Goal: Contribute content: Add original content to the website for others to see

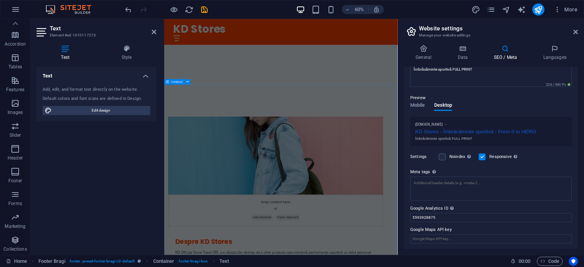
scroll to position [386, 0]
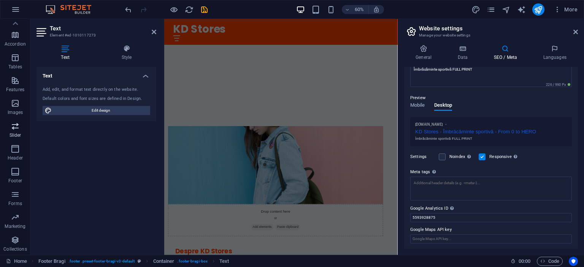
click at [17, 132] on span "Slider" at bounding box center [15, 131] width 30 height 18
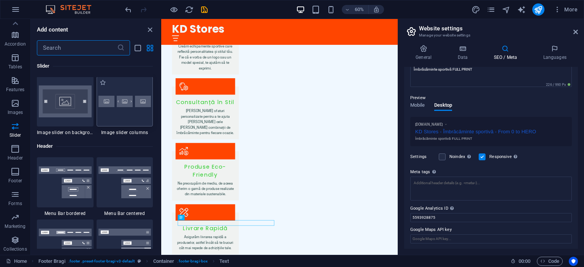
scroll to position [4502, 0]
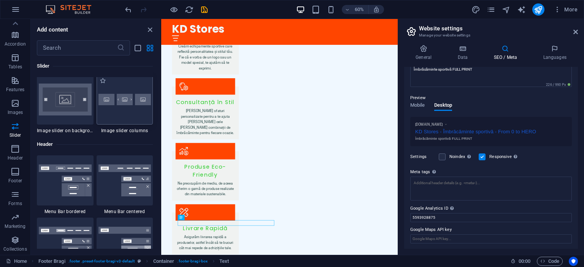
click at [131, 102] on img at bounding box center [125, 99] width 53 height 11
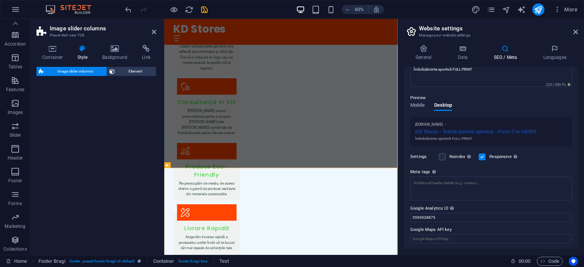
select select "rem"
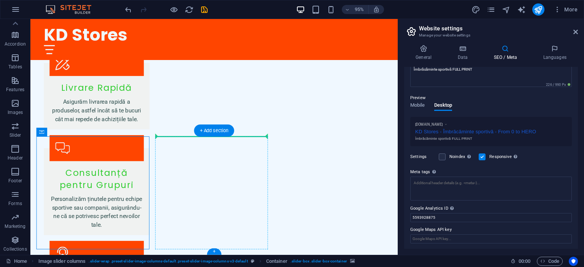
scroll to position [1087, 0]
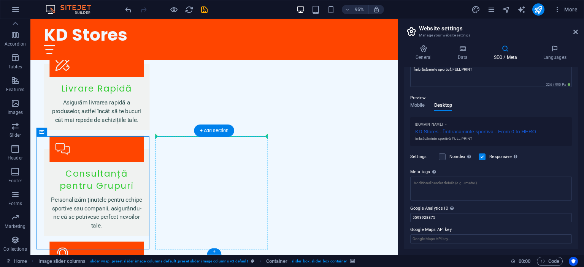
drag, startPoint x: 49, startPoint y: 296, endPoint x: 185, endPoint y: 180, distance: 178.6
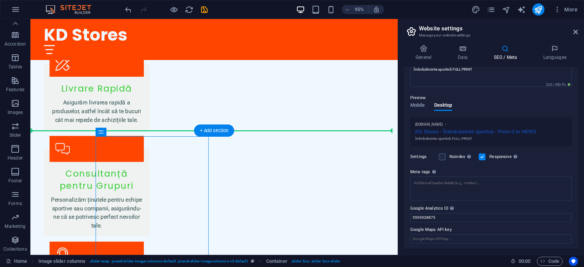
drag, startPoint x: 186, startPoint y: 169, endPoint x: 79, endPoint y: 181, distance: 107.1
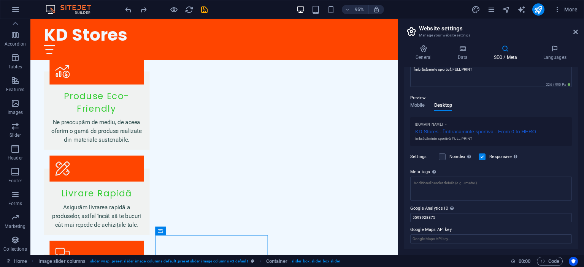
scroll to position [965, 0]
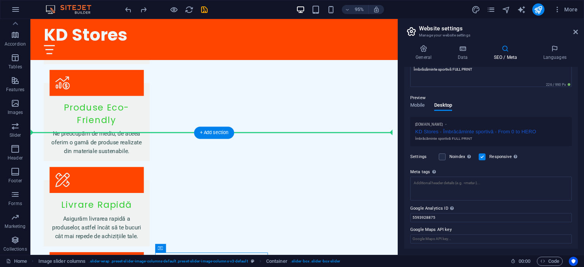
drag, startPoint x: 191, startPoint y: 151, endPoint x: 175, endPoint y: 115, distance: 39.0
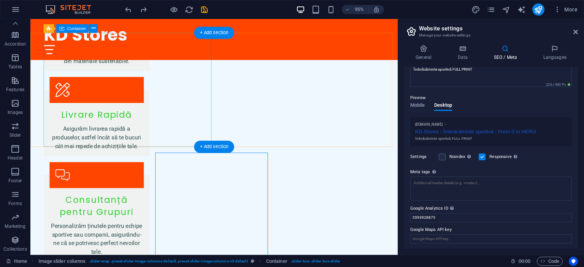
scroll to position [1087, 0]
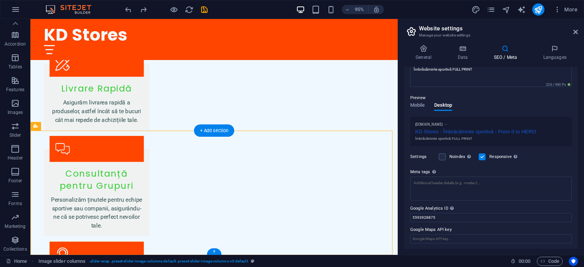
drag, startPoint x: 32, startPoint y: 161, endPoint x: 400, endPoint y: 181, distance: 368.7
drag, startPoint x: 409, startPoint y: 139, endPoint x: 414, endPoint y: 113, distance: 26.0
drag, startPoint x: 69, startPoint y: 154, endPoint x: 91, endPoint y: 148, distance: 23.2
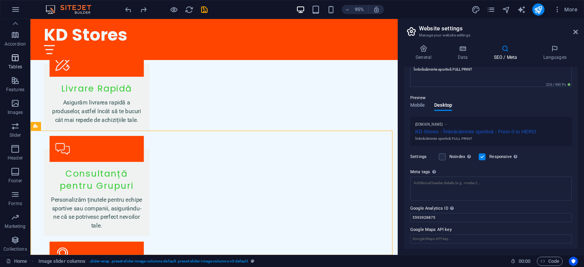
click at [18, 60] on icon "button" at bounding box center [15, 57] width 9 height 9
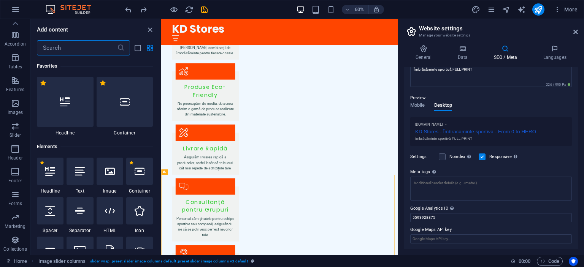
scroll to position [0, 0]
click at [13, 126] on icon "button" at bounding box center [15, 126] width 9 height 9
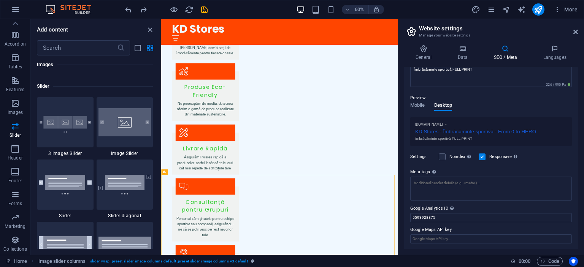
scroll to position [4274, 0]
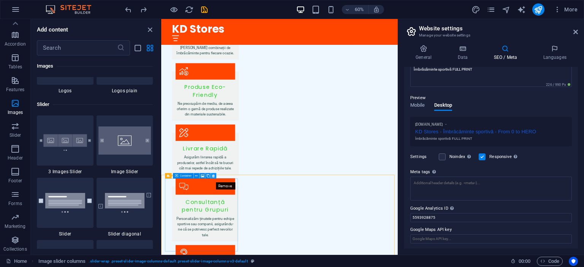
click at [213, 177] on icon at bounding box center [213, 176] width 3 height 5
click at [238, 178] on icon at bounding box center [238, 176] width 3 height 5
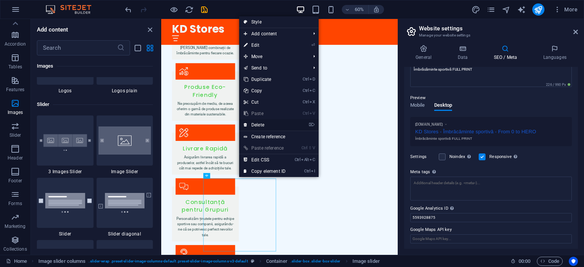
click at [271, 126] on link "⌦ Delete" at bounding box center [264, 124] width 51 height 11
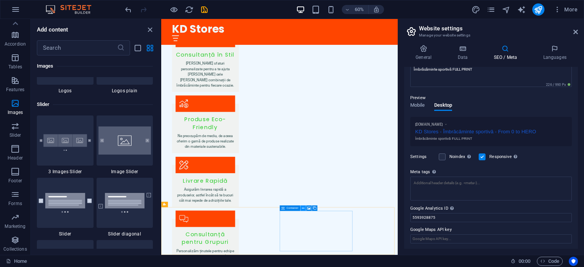
drag, startPoint x: 313, startPoint y: 210, endPoint x: 304, endPoint y: 208, distance: 9.6
click at [304, 208] on div "Container" at bounding box center [300, 209] width 41 height 6
click at [304, 208] on icon at bounding box center [303, 208] width 3 height 5
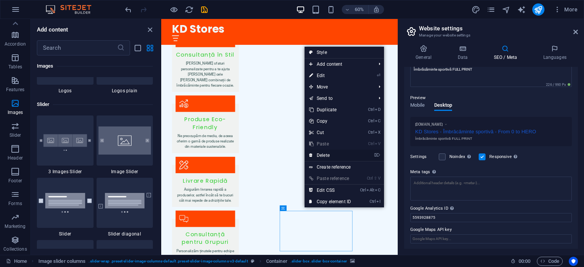
click at [328, 158] on link "⌦ Delete" at bounding box center [330, 155] width 51 height 11
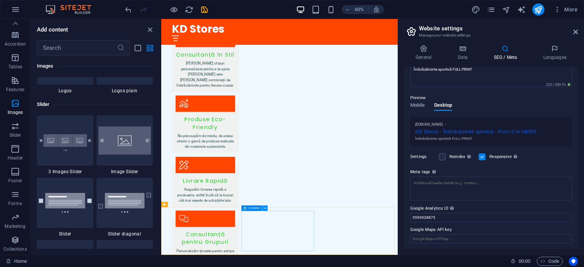
click at [264, 210] on icon at bounding box center [265, 208] width 3 height 5
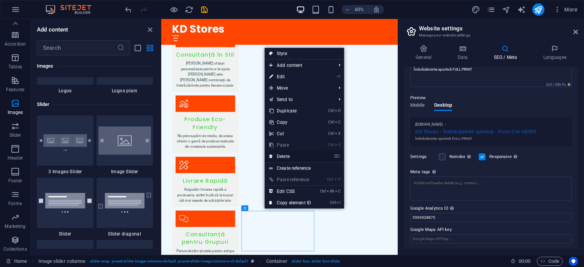
click at [285, 158] on link "⌦ Delete" at bounding box center [290, 156] width 51 height 11
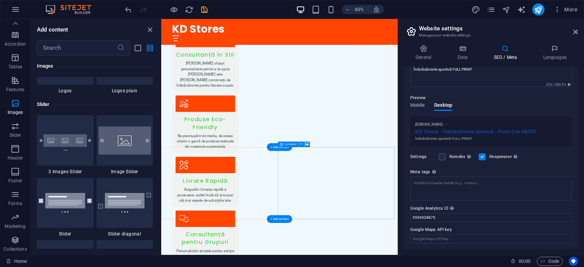
scroll to position [1016, 0]
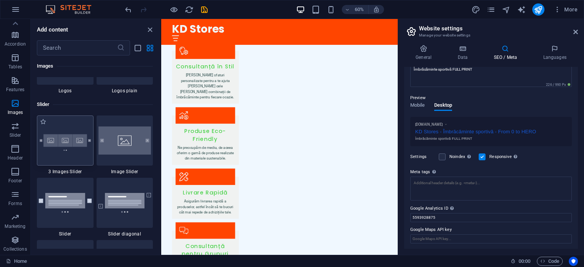
click at [70, 149] on img at bounding box center [65, 140] width 53 height 35
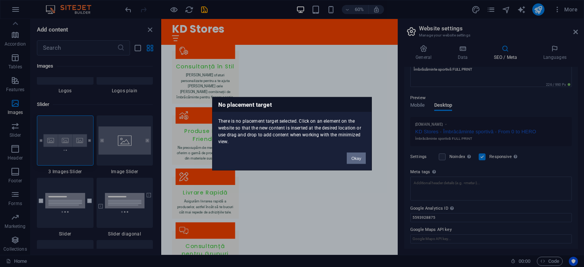
click at [354, 158] on button "Okay" at bounding box center [356, 158] width 19 height 11
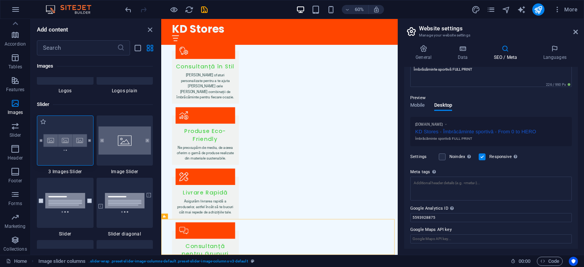
click at [76, 147] on img at bounding box center [65, 140] width 53 height 35
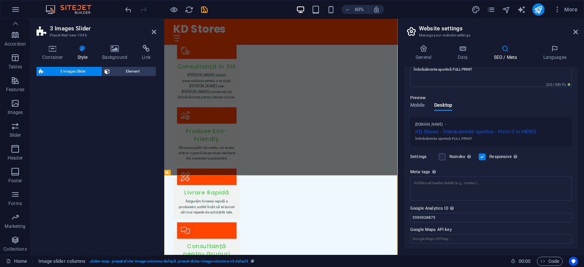
select select "rem"
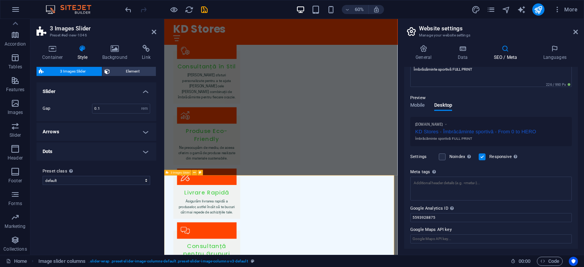
scroll to position [1149, 0]
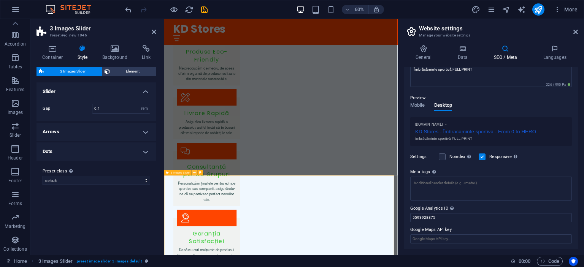
click at [193, 175] on button at bounding box center [194, 172] width 5 height 5
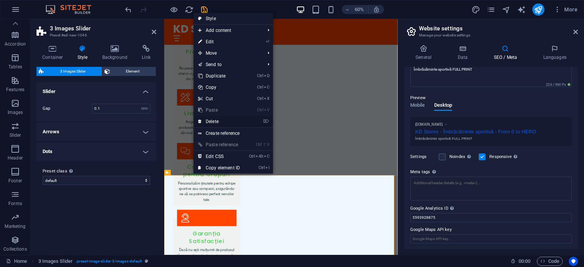
click at [217, 121] on link "⌦ Delete" at bounding box center [219, 121] width 51 height 11
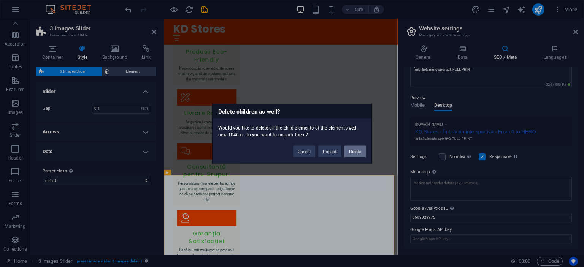
click at [356, 151] on button "Delete" at bounding box center [355, 151] width 21 height 11
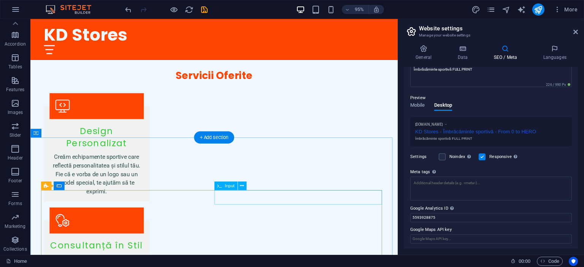
scroll to position [712, 0]
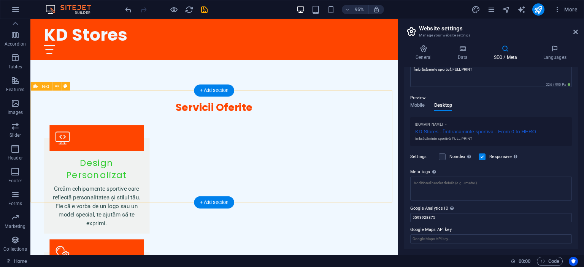
scroll to position [674, 0]
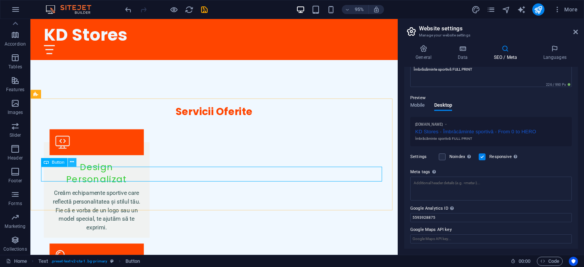
click at [70, 164] on icon at bounding box center [72, 163] width 4 height 8
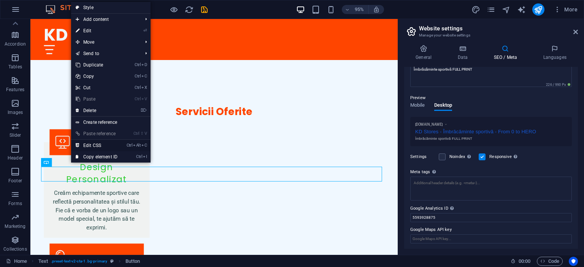
click at [95, 145] on link "Ctrl Alt C Edit CSS" at bounding box center [96, 145] width 51 height 11
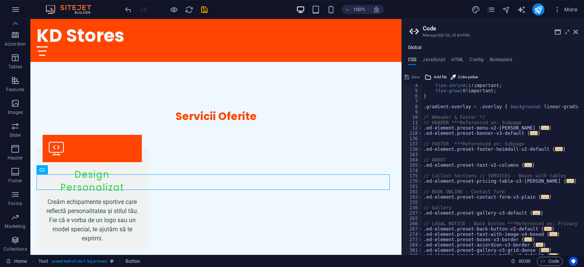
scroll to position [0, 0]
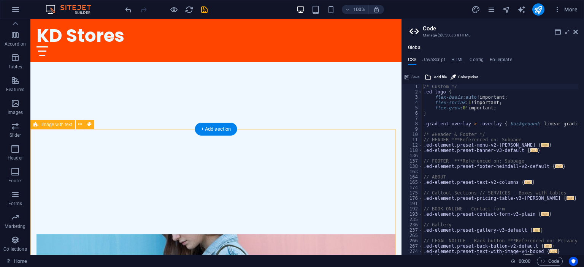
scroll to position [205, 0]
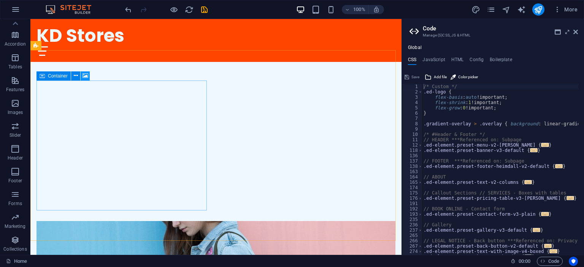
click at [86, 75] on icon at bounding box center [86, 76] width 6 height 8
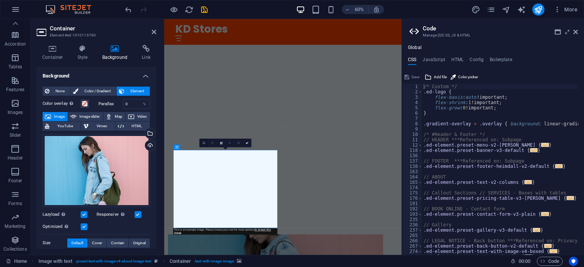
click at [203, 143] on icon at bounding box center [204, 142] width 3 height 3
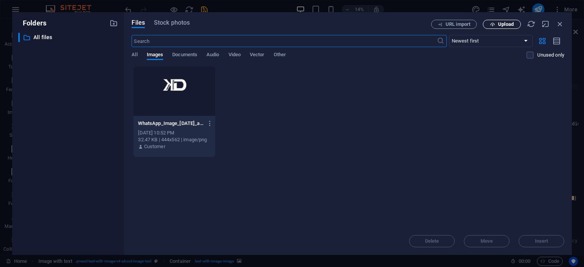
click at [495, 25] on icon "button" at bounding box center [492, 24] width 5 height 5
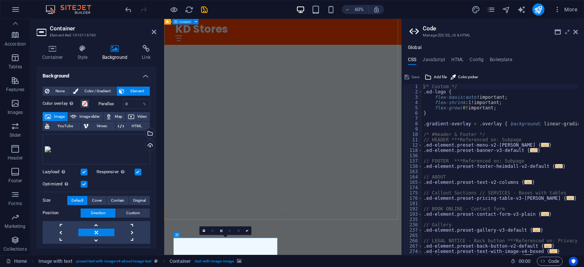
scroll to position [53, 0]
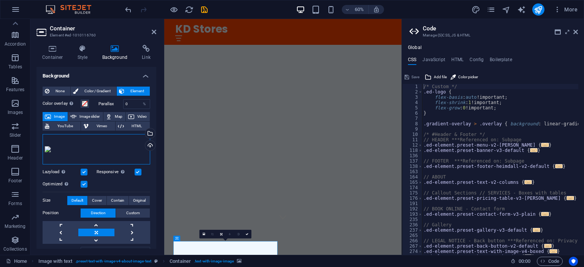
click at [59, 148] on div "Drag files here, click to choose files or select files from Files or our free s…" at bounding box center [97, 149] width 108 height 30
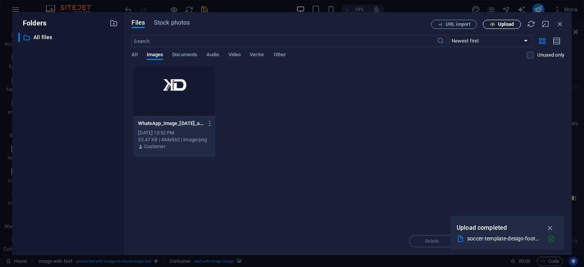
click at [499, 25] on span "Upload" at bounding box center [506, 24] width 16 height 5
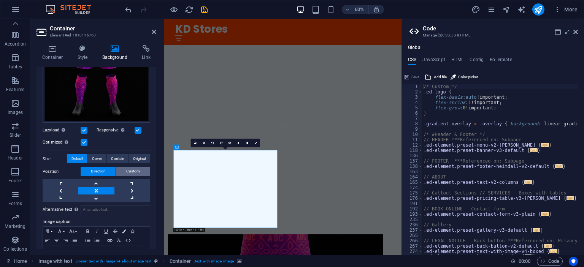
scroll to position [194, 0]
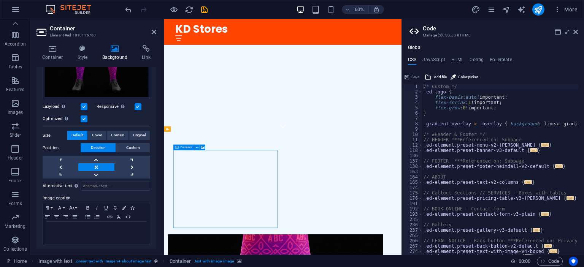
drag, startPoint x: 269, startPoint y: 267, endPoint x: 262, endPoint y: 286, distance: 20.0
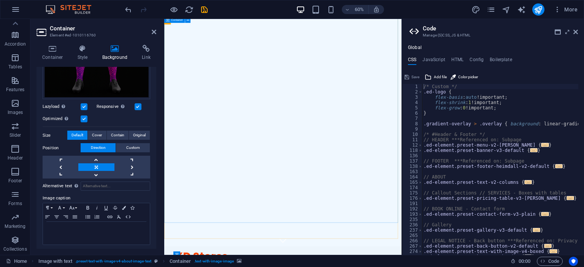
scroll to position [0, 0]
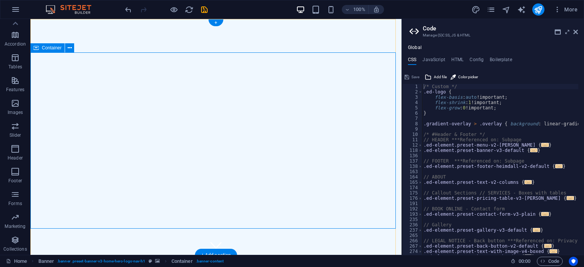
click at [72, 50] on button at bounding box center [69, 47] width 9 height 9
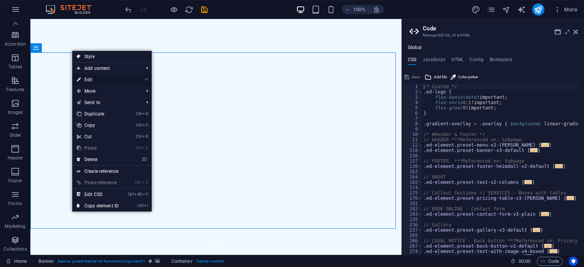
click at [107, 81] on link "⏎ Edit" at bounding box center [97, 79] width 51 height 11
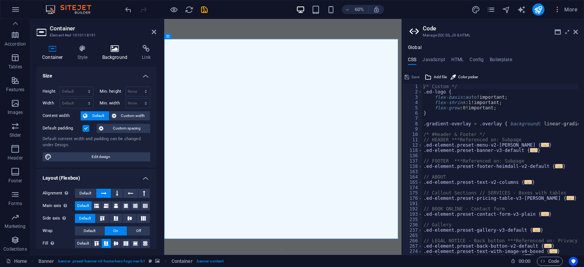
click at [123, 54] on h4 "Background" at bounding box center [117, 53] width 40 height 16
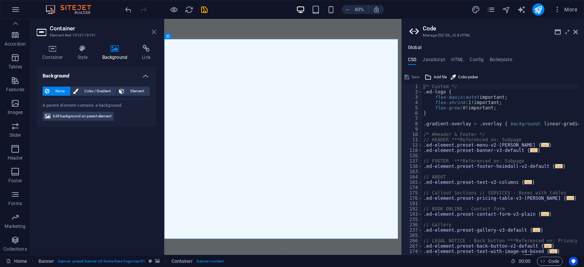
click at [156, 32] on icon at bounding box center [154, 32] width 5 height 6
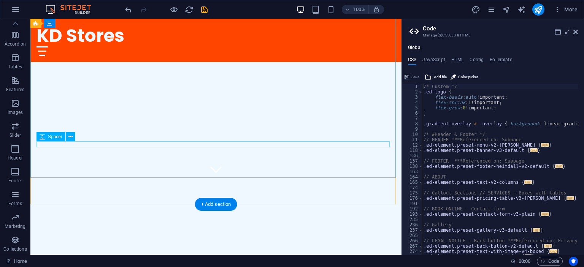
scroll to position [38, 0]
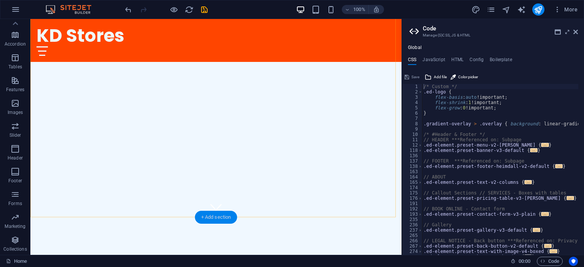
click at [214, 216] on div "+ Add section" at bounding box center [216, 217] width 42 height 13
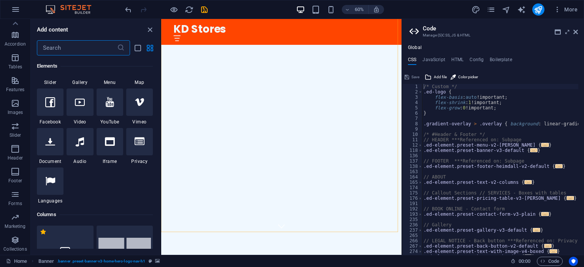
scroll to position [38, 0]
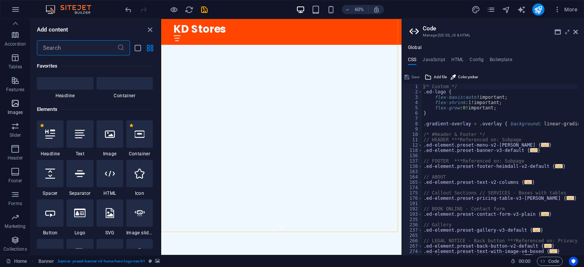
click at [17, 105] on icon "button" at bounding box center [15, 103] width 9 height 9
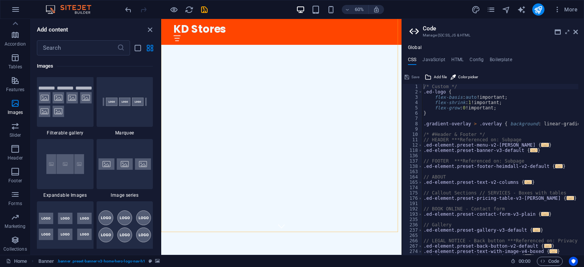
scroll to position [4047, 0]
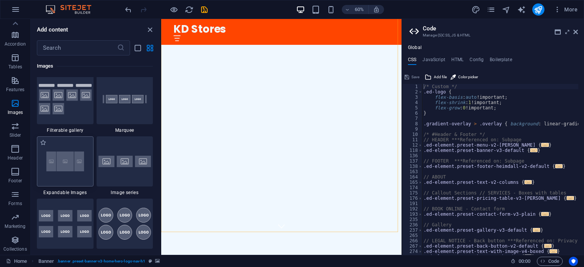
click at [67, 168] on img at bounding box center [65, 161] width 53 height 35
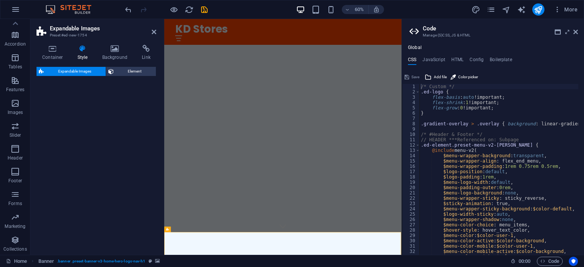
select select "rem"
select select "px"
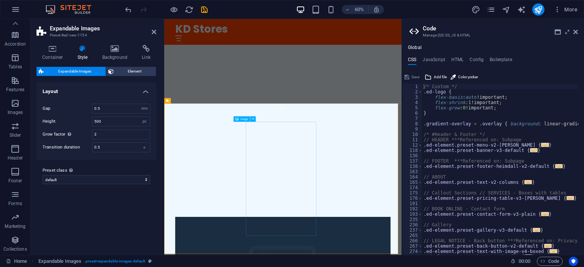
scroll to position [266, 0]
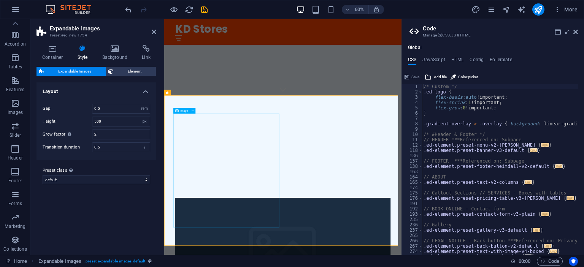
click at [183, 111] on span "Image" at bounding box center [184, 111] width 8 height 3
click at [193, 111] on icon at bounding box center [193, 111] width 3 height 5
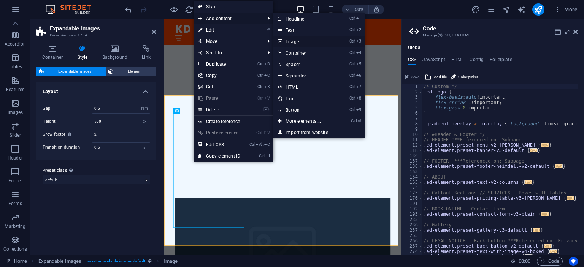
click at [302, 42] on link "Ctrl 3 Image" at bounding box center [304, 41] width 63 height 11
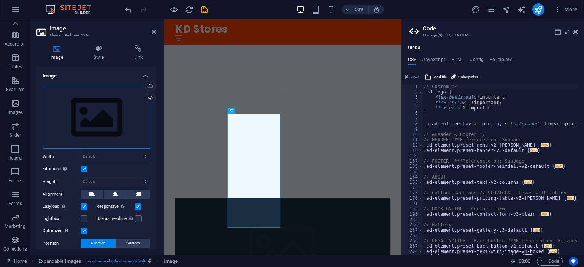
click at [108, 114] on div "Drag files here, click to choose files or select files from Files or our free s…" at bounding box center [97, 118] width 108 height 62
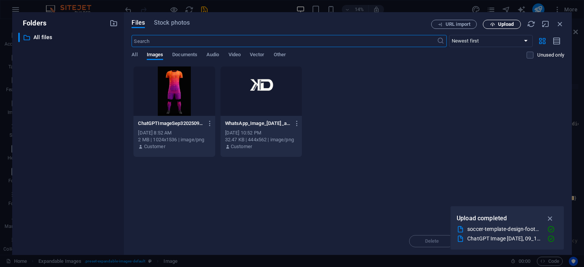
click at [493, 22] on icon "button" at bounding box center [492, 24] width 5 height 5
